Goal: Information Seeking & Learning: Learn about a topic

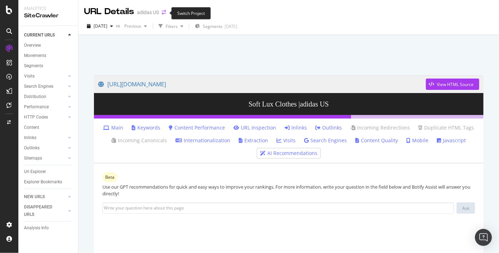
click at [162, 14] on icon "arrow-right-arrow-left" at bounding box center [164, 12] width 4 height 5
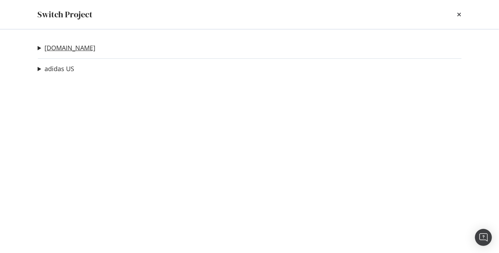
click at [66, 48] on link "[DOMAIN_NAME]" at bounding box center [70, 47] width 51 height 7
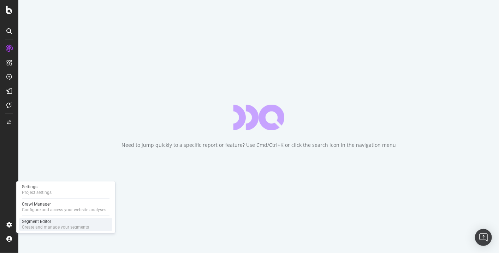
click at [31, 223] on div "Segment Editor" at bounding box center [55, 221] width 67 height 6
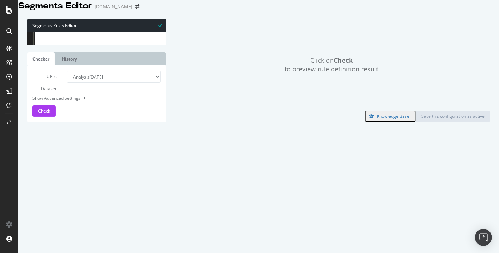
type textarea "@news"
type input "segment:"
click at [136, 42] on span "​" at bounding box center [137, 38] width 8 height 9
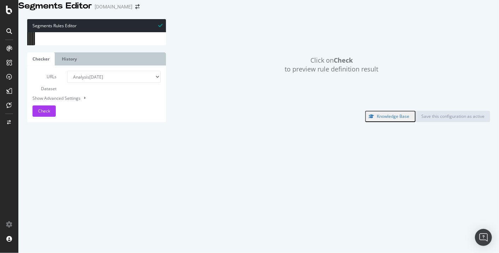
click at [136, 42] on span "​" at bounding box center [137, 38] width 8 height 9
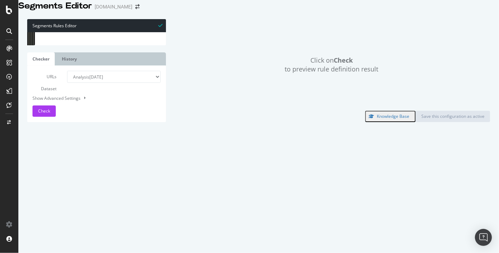
click at [136, 42] on span "​" at bounding box center [137, 38] width 8 height 9
click at [136, 42] on span "​" at bounding box center [139, 38] width 8 height 9
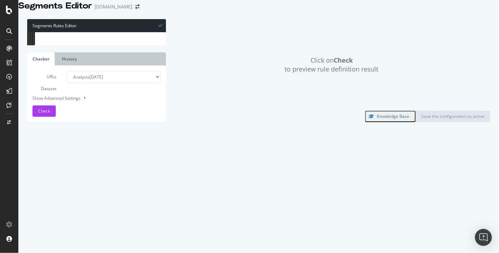
click at [136, 42] on span "​" at bounding box center [139, 38] width 8 height 9
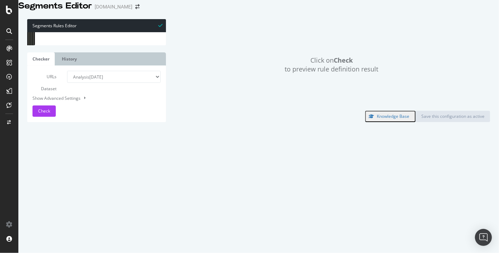
scroll to position [2871, 0]
click at [136, 42] on span "​" at bounding box center [139, 38] width 8 height 9
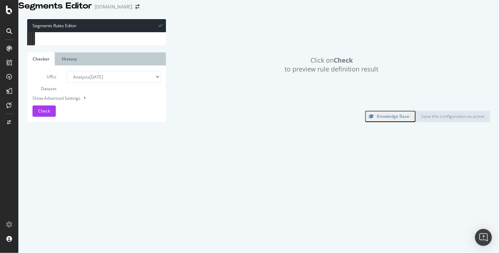
click at [136, 42] on span "​" at bounding box center [139, 38] width 8 height 9
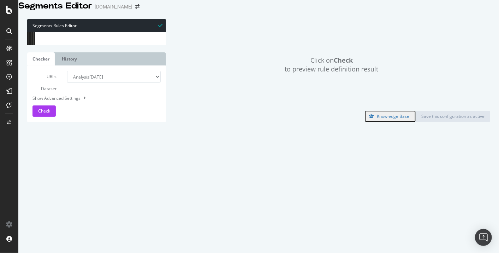
scroll to position [0, 0]
click at [127, 42] on span "​" at bounding box center [126, 38] width 8 height 9
click at [127, 42] on span "​" at bounding box center [131, 38] width 8 height 9
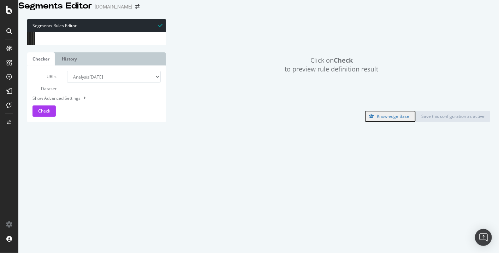
click at [127, 42] on span "​" at bounding box center [131, 38] width 8 height 9
click at [157, 40] on span at bounding box center [155, 37] width 5 height 5
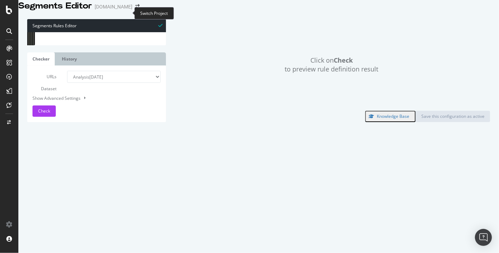
click at [133, 9] on span at bounding box center [138, 6] width 10 height 5
click at [135, 9] on icon "arrow-right-arrow-left" at bounding box center [137, 6] width 4 height 5
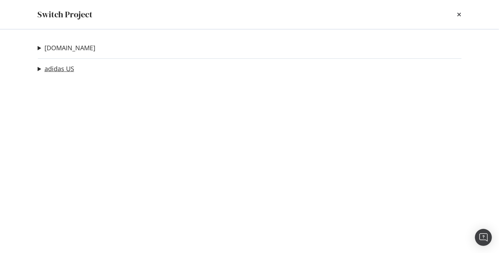
click at [64, 68] on link "adidas US" at bounding box center [60, 68] width 30 height 7
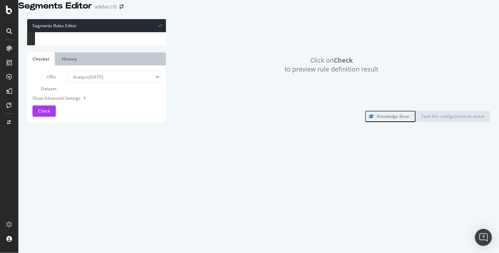
type input "home"
click at [137, 42] on span "​" at bounding box center [135, 38] width 8 height 9
click at [137, 42] on span "​" at bounding box center [139, 38] width 8 height 9
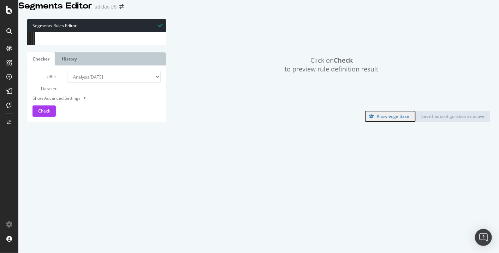
scroll to position [0, 4]
click at [137, 42] on span "​" at bounding box center [139, 38] width 8 height 9
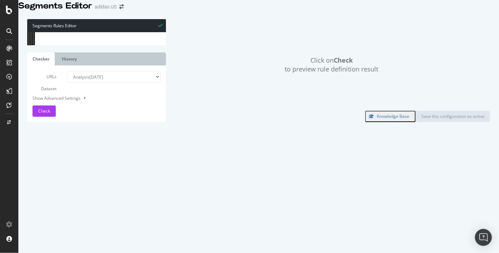
click at [137, 42] on span "​" at bounding box center [139, 38] width 8 height 9
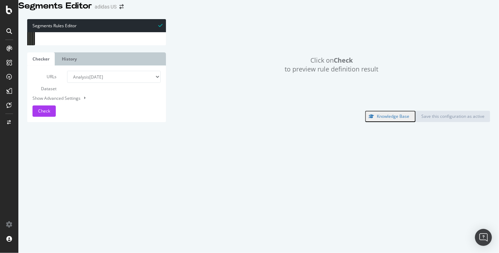
click at [137, 42] on span "​" at bounding box center [139, 38] width 8 height 9
click at [219, 70] on div "Click on Check to preview rule definition result" at bounding box center [331, 64] width 317 height 91
click at [12, 14] on div at bounding box center [9, 126] width 18 height 253
click at [7, 10] on icon at bounding box center [9, 10] width 6 height 8
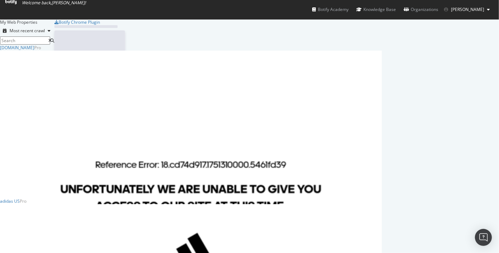
scroll to position [247, 488]
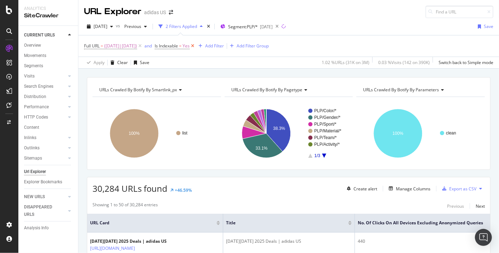
click at [196, 47] on icon at bounding box center [193, 45] width 6 height 7
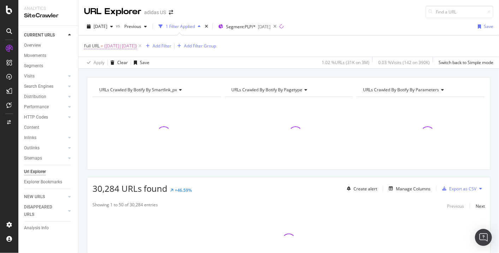
click at [137, 45] on span "([DATE]|[DATE])" at bounding box center [120, 46] width 33 height 10
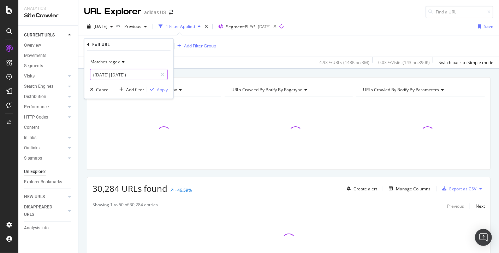
click at [125, 75] on input "([DATE]|[DATE])" at bounding box center [123, 74] width 67 height 11
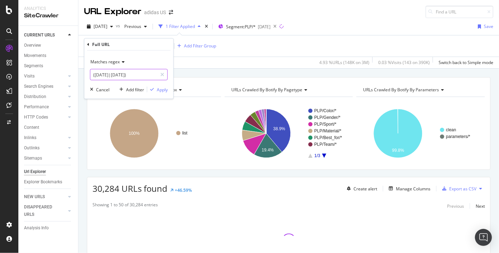
drag, startPoint x: 119, startPoint y: 75, endPoint x: 147, endPoint y: 76, distance: 28.3
click at [147, 76] on input "([DATE]|[DATE])" at bounding box center [123, 74] width 67 height 11
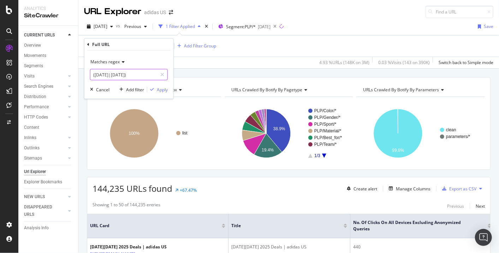
drag, startPoint x: 148, startPoint y: 75, endPoint x: 121, endPoint y: 76, distance: 27.2
click at [121, 76] on input "([DATE]|[DATE])" at bounding box center [123, 74] width 67 height 11
type input "([DATE])"
click at [163, 89] on div "Apply" at bounding box center [162, 89] width 11 height 6
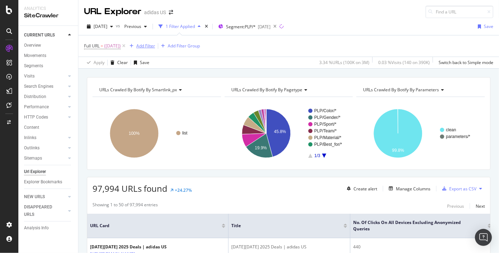
click at [150, 45] on div "Add Filter" at bounding box center [145, 46] width 19 height 6
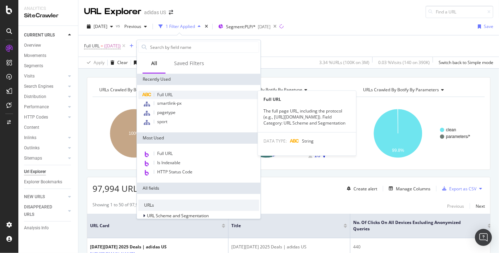
click at [168, 93] on span "Full URL" at bounding box center [165, 95] width 16 height 6
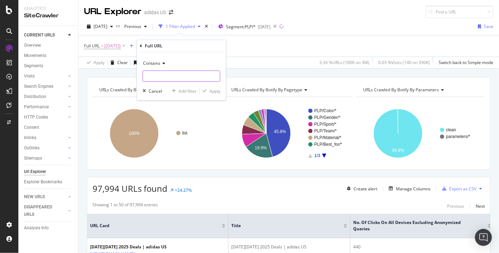
click at [166, 74] on input "text" at bounding box center [181, 75] width 77 height 11
type input "boys"
click at [214, 92] on div "Apply" at bounding box center [215, 91] width 11 height 6
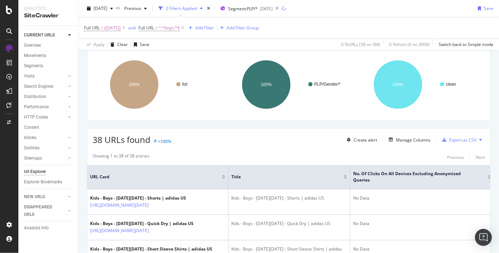
scroll to position [54, 0]
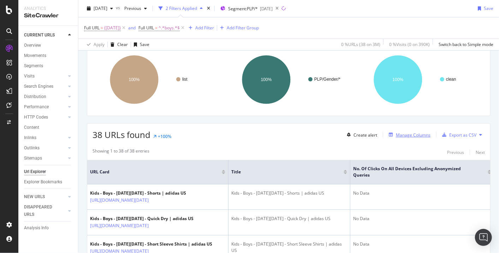
click at [405, 135] on div "Manage Columns" at bounding box center [413, 135] width 35 height 6
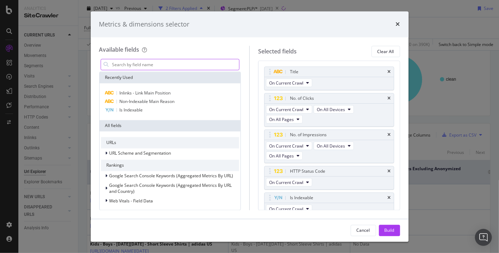
click at [152, 68] on input "modal" at bounding box center [176, 64] width 128 height 11
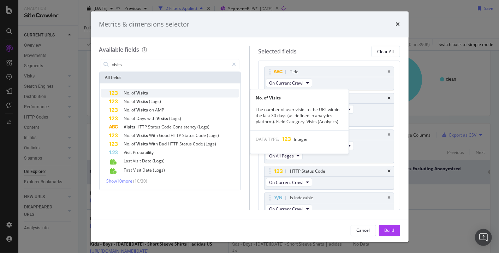
type input "visits"
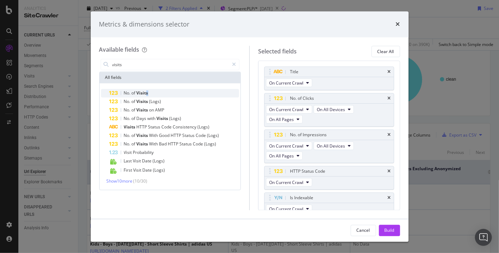
drag, startPoint x: 145, startPoint y: 89, endPoint x: 151, endPoint y: 90, distance: 5.4
click at [151, 90] on div "No. of Visits" at bounding box center [175, 93] width 130 height 8
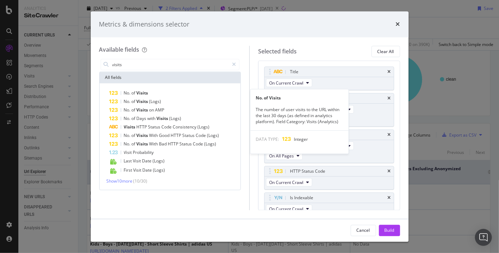
scroll to position [40, 0]
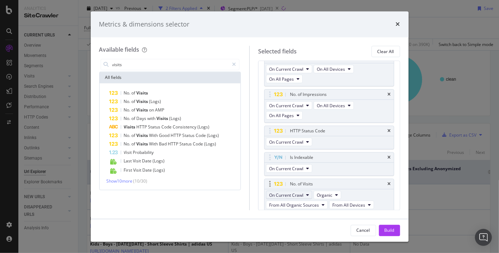
click at [304, 192] on button "On Current Crawl" at bounding box center [289, 195] width 46 height 8
click at [298, 221] on span "On Compared Crawl" at bounding box center [292, 218] width 40 height 6
drag, startPoint x: 301, startPoint y: 182, endPoint x: 302, endPoint y: 142, distance: 39.9
drag, startPoint x: 302, startPoint y: 142, endPoint x: 269, endPoint y: 181, distance: 50.5
click at [269, 181] on icon "modal" at bounding box center [270, 184] width 2 height 7
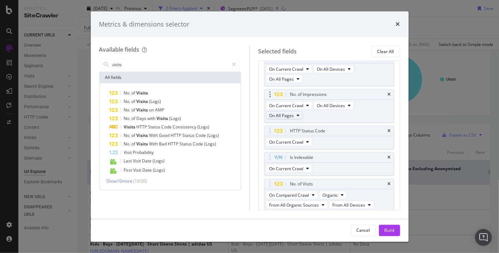
drag, startPoint x: 269, startPoint y: 181, endPoint x: 271, endPoint y: 111, distance: 70.0
drag, startPoint x: 271, startPoint y: 111, endPoint x: 246, endPoint y: 206, distance: 97.7
click at [246, 206] on div "Available fields visits All fields No. of Visits No. of Visits (Logs) No. of Vi…" at bounding box center [174, 128] width 151 height 164
drag, startPoint x: 270, startPoint y: 179, endPoint x: 271, endPoint y: 146, distance: 32.9
drag, startPoint x: 271, startPoint y: 146, endPoint x: 270, endPoint y: 180, distance: 33.2
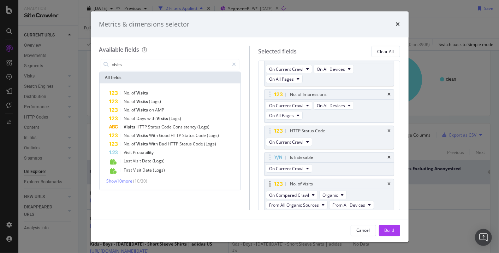
click at [270, 181] on icon "modal" at bounding box center [270, 184] width 2 height 7
drag, startPoint x: 270, startPoint y: 181, endPoint x: 263, endPoint y: 184, distance: 8.3
drag, startPoint x: 263, startPoint y: 184, endPoint x: 255, endPoint y: 186, distance: 8.2
click at [255, 186] on div "Selected fields Clear All Title On Current Crawl No. of Clicks On Current Crawl…" at bounding box center [325, 128] width 151 height 164
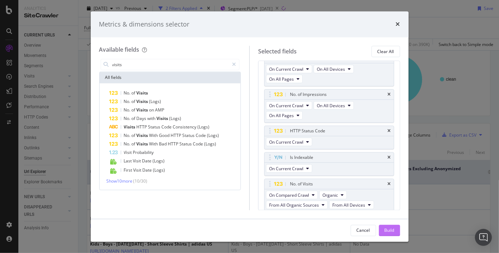
click at [388, 235] on div "Build" at bounding box center [390, 230] width 10 height 11
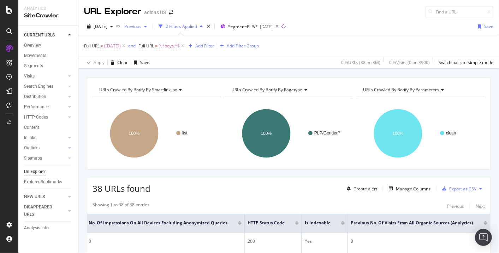
click at [141, 26] on span "Previous" at bounding box center [132, 26] width 20 height 6
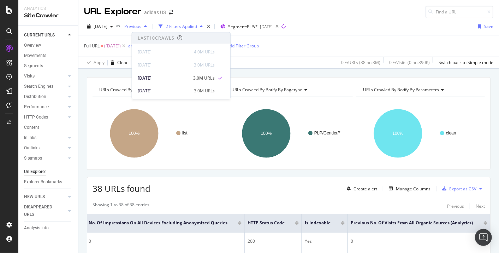
click at [150, 29] on div "Previous" at bounding box center [136, 26] width 28 height 11
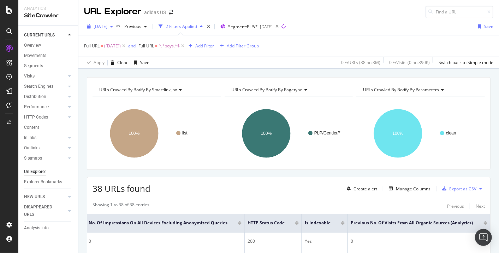
click at [107, 29] on span "[DATE]" at bounding box center [101, 26] width 14 height 6
click at [141, 25] on span "Previous" at bounding box center [132, 26] width 20 height 6
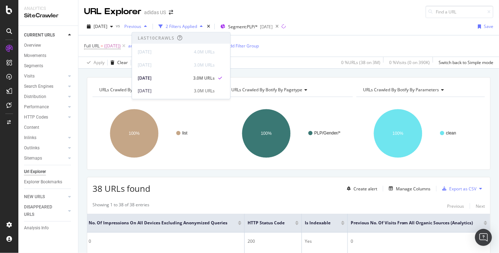
click at [141, 25] on span "Previous" at bounding box center [132, 26] width 20 height 6
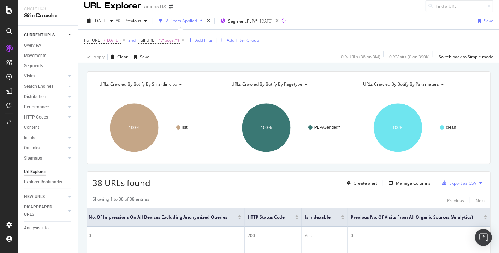
scroll to position [4, 0]
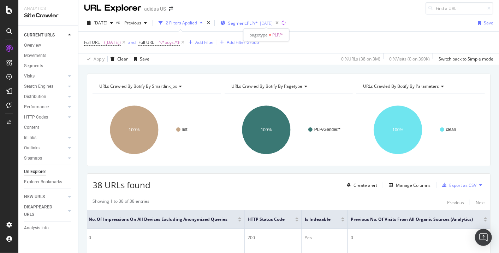
click at [253, 23] on span "Segment: PLP/*" at bounding box center [243, 23] width 30 height 6
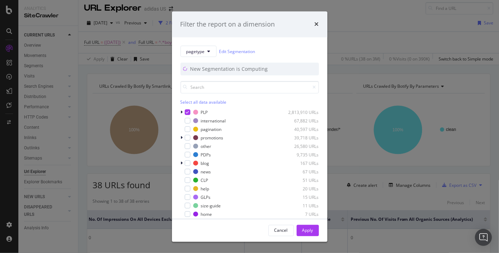
click at [320, 23] on div "Filter the report on a dimension" at bounding box center [250, 24] width 156 height 26
click at [317, 23] on icon "times" at bounding box center [317, 25] width 4 height 6
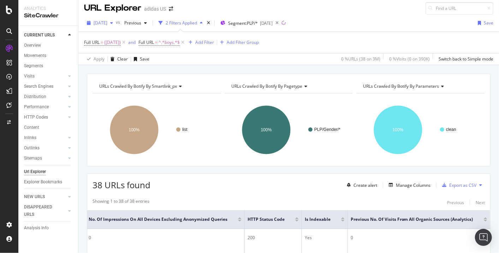
click at [101, 22] on span "[DATE]" at bounding box center [101, 23] width 14 height 6
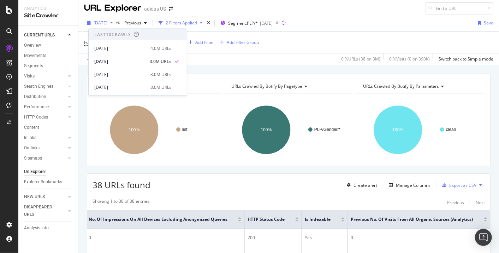
click at [102, 22] on span "[DATE]" at bounding box center [101, 23] width 14 height 6
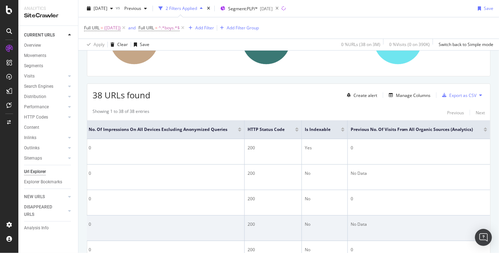
scroll to position [93, 0]
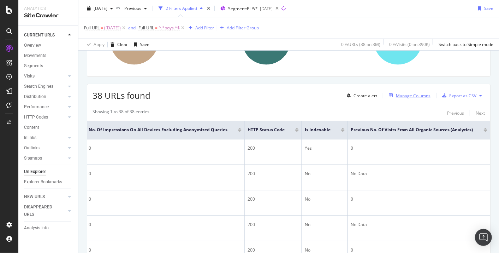
click at [421, 93] on div "Manage Columns" at bounding box center [413, 96] width 35 height 6
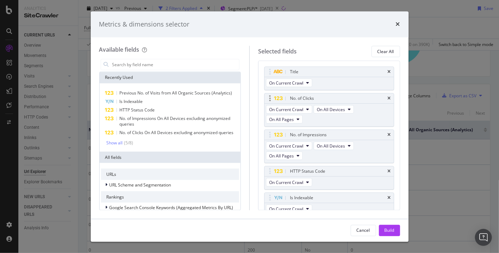
scroll to position [64, 0]
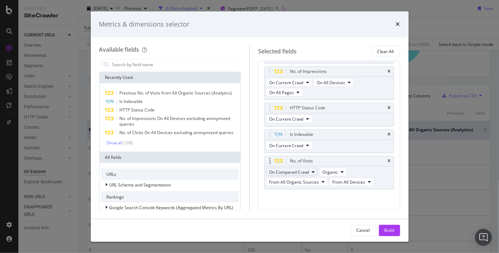
click at [295, 171] on span "On Compared Crawl" at bounding box center [289, 172] width 40 height 6
click at [293, 178] on div "On Current Crawl" at bounding box center [292, 182] width 52 height 10
click at [387, 227] on div "Build" at bounding box center [390, 230] width 10 height 11
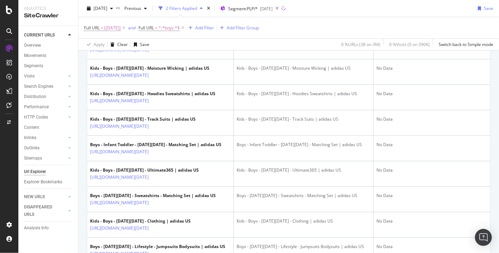
scroll to position [633, 0]
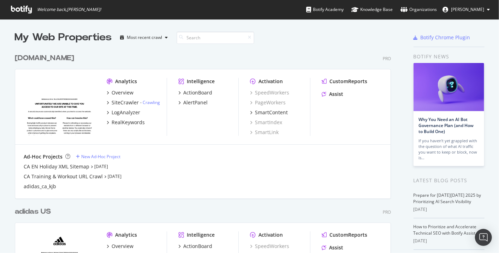
scroll to position [247, 488]
